Goal: Information Seeking & Learning: Learn about a topic

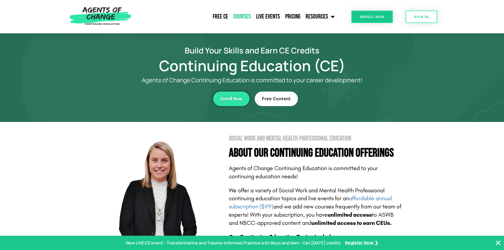
click at [244, 17] on link "Courses" at bounding box center [242, 16] width 23 height 13
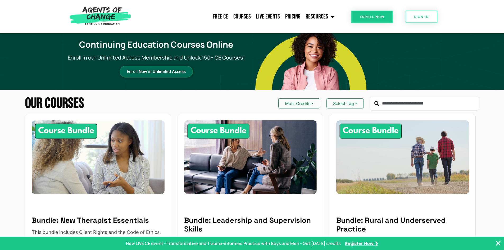
click at [175, 72] on span "Enroll Now in Unlimited Access" at bounding box center [156, 71] width 59 height 3
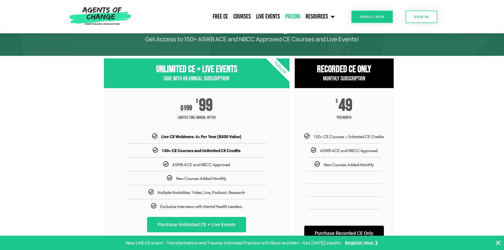
scroll to position [79, 0]
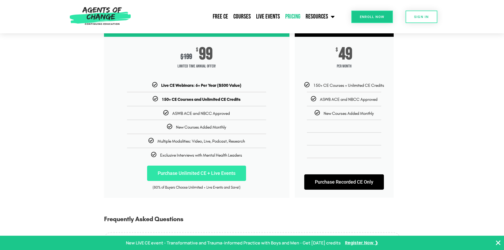
click at [204, 174] on link "Purchase Unlimited CE + Live Events" at bounding box center [196, 173] width 99 height 15
click at [244, 17] on link "Courses" at bounding box center [242, 16] width 23 height 13
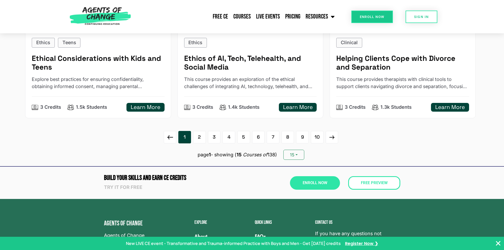
scroll to position [874, 0]
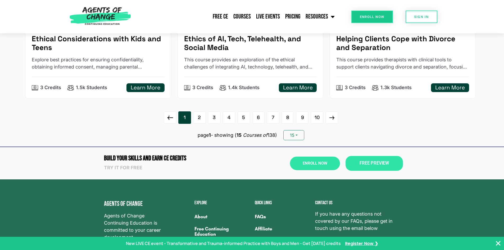
click at [384, 168] on link "Free Preview" at bounding box center [374, 163] width 57 height 15
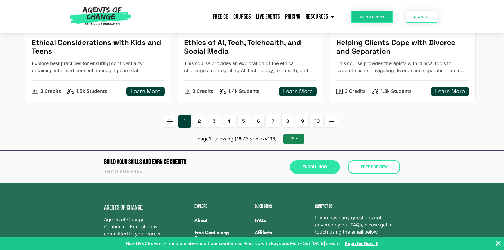
click at [299, 141] on button "15" at bounding box center [294, 139] width 21 height 10
click at [302, 127] on link "45" at bounding box center [305, 127] width 42 height 9
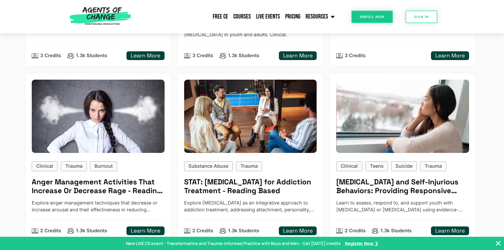
scroll to position [1505, 0]
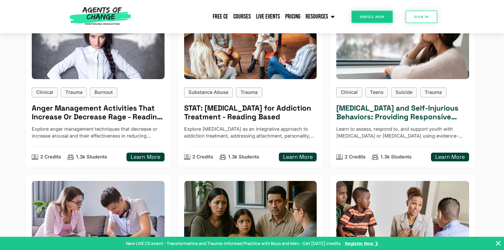
click at [429, 114] on h5 "Suicidal Ideation and Self-Injurious Behaviors: Providing Responsive Treatment" at bounding box center [403, 113] width 133 height 18
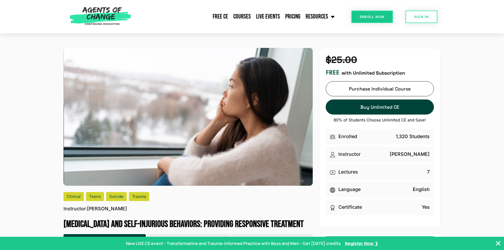
scroll to position [132, 0]
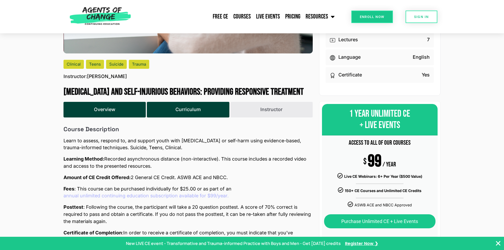
click at [173, 106] on button "Curriculum" at bounding box center [188, 110] width 82 height 16
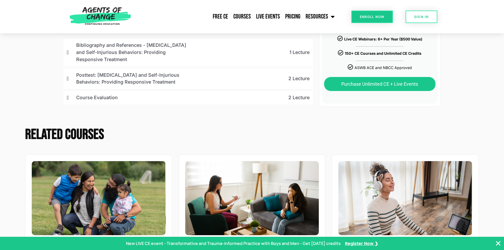
scroll to position [0, 0]
